Goal: Task Accomplishment & Management: Manage account settings

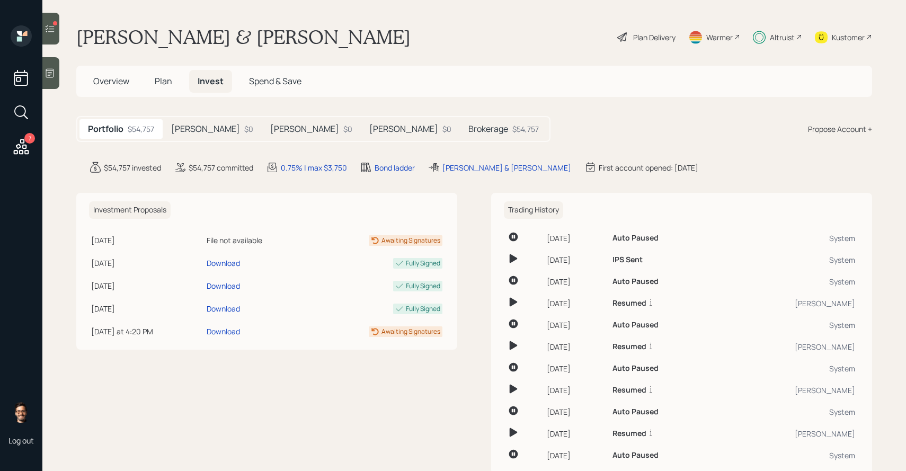
click at [21, 144] on icon at bounding box center [21, 146] width 19 height 19
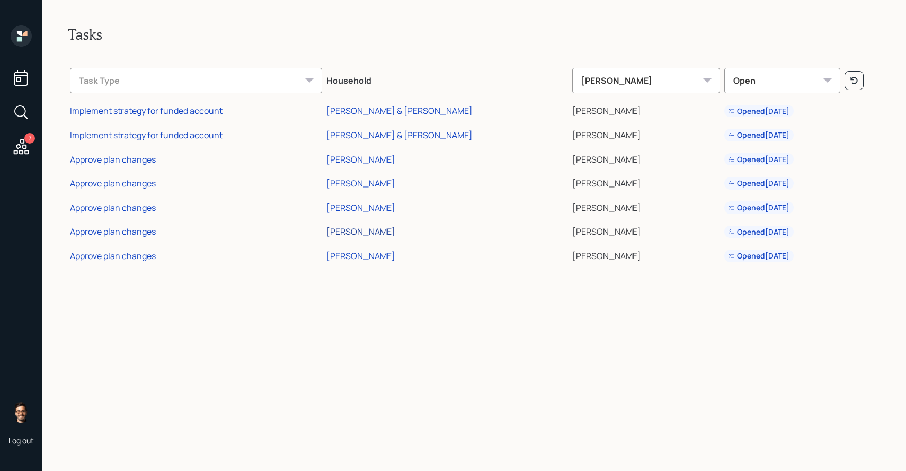
click at [373, 233] on div "[PERSON_NAME]" at bounding box center [360, 232] width 69 height 12
